Goal: Task Accomplishment & Management: Complete application form

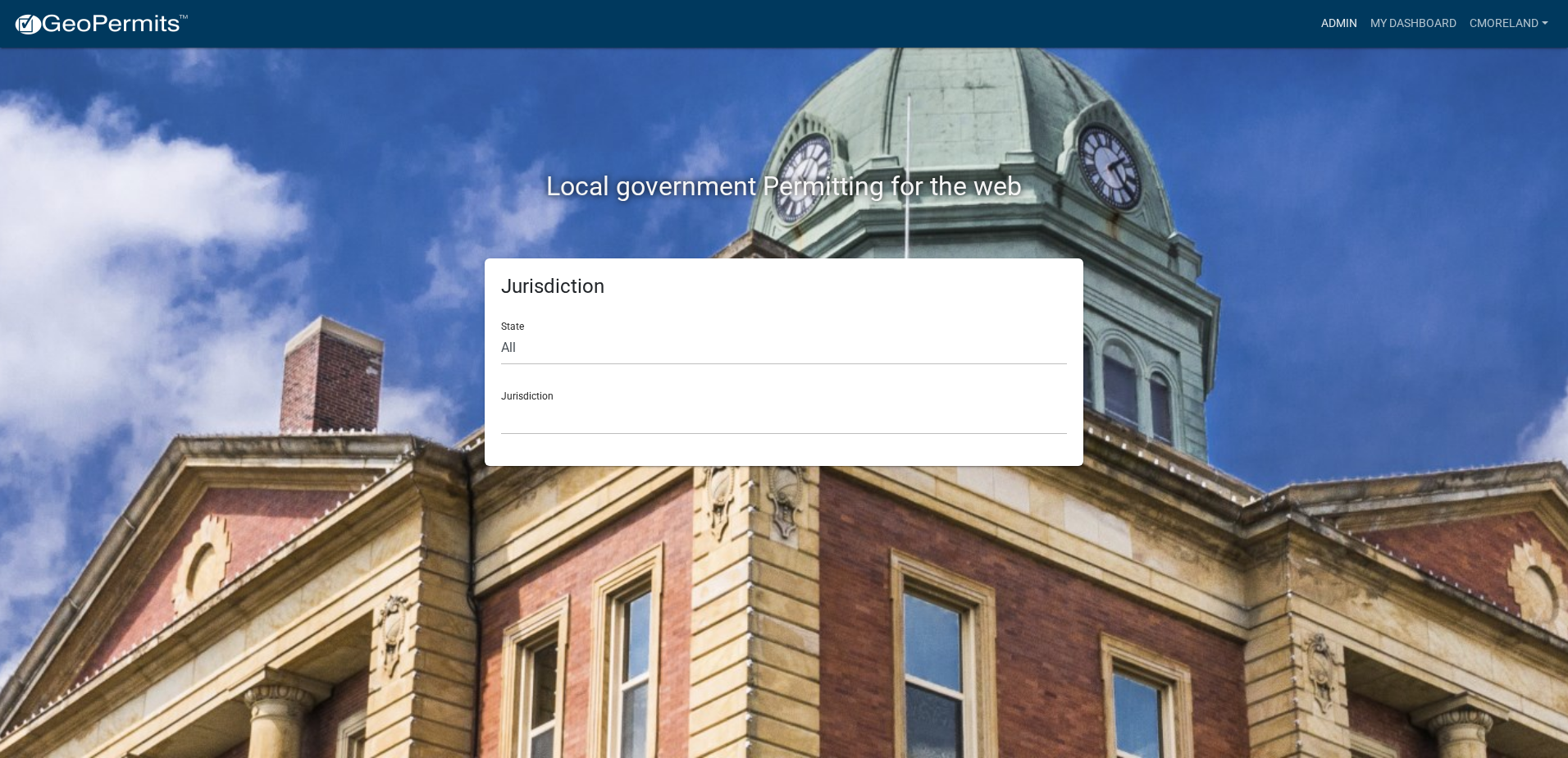
click at [1336, 25] on link "Admin" at bounding box center [1340, 24] width 49 height 31
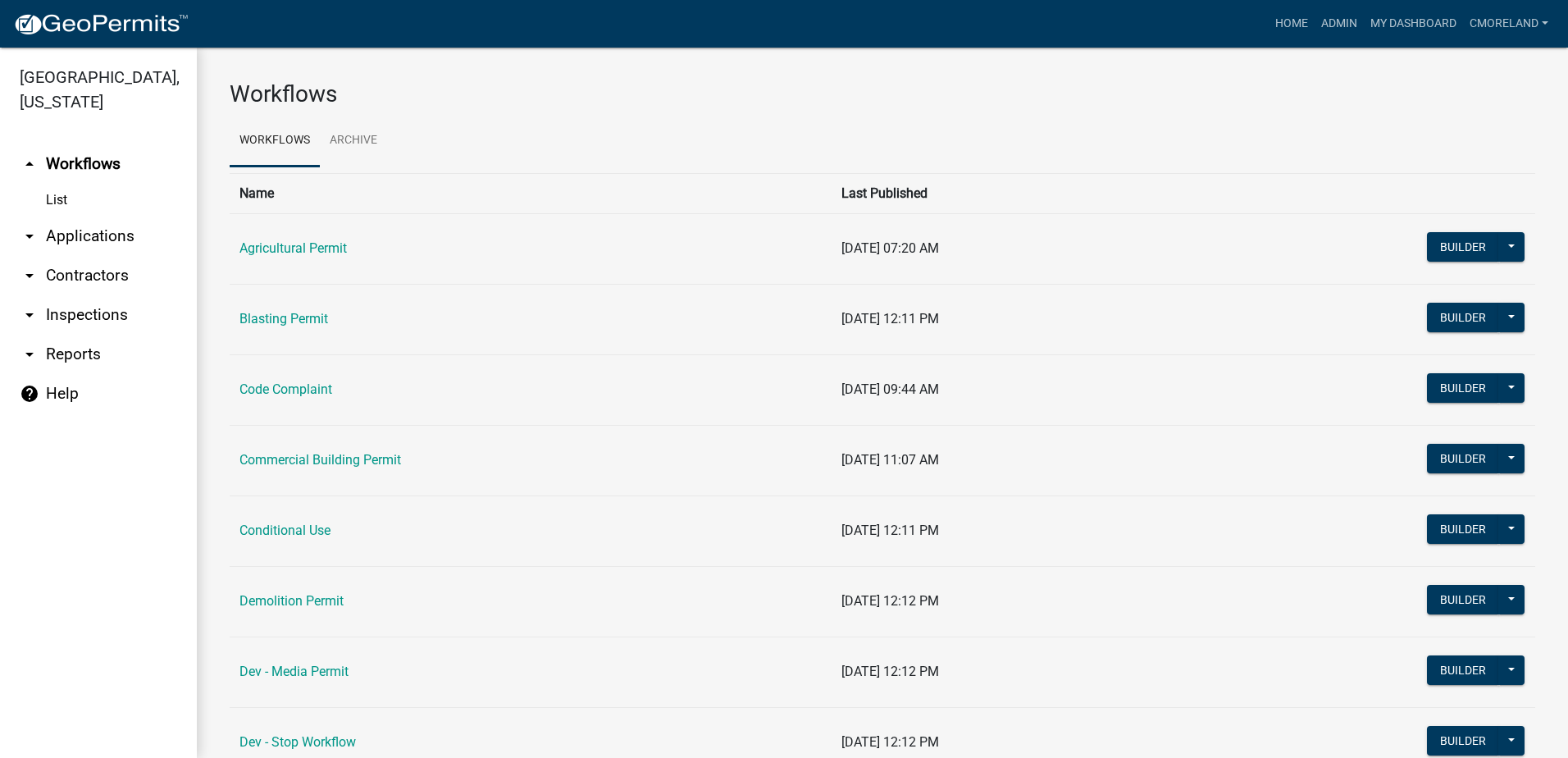
click at [92, 313] on link "arrow_drop_down Inspections" at bounding box center [98, 315] width 197 height 40
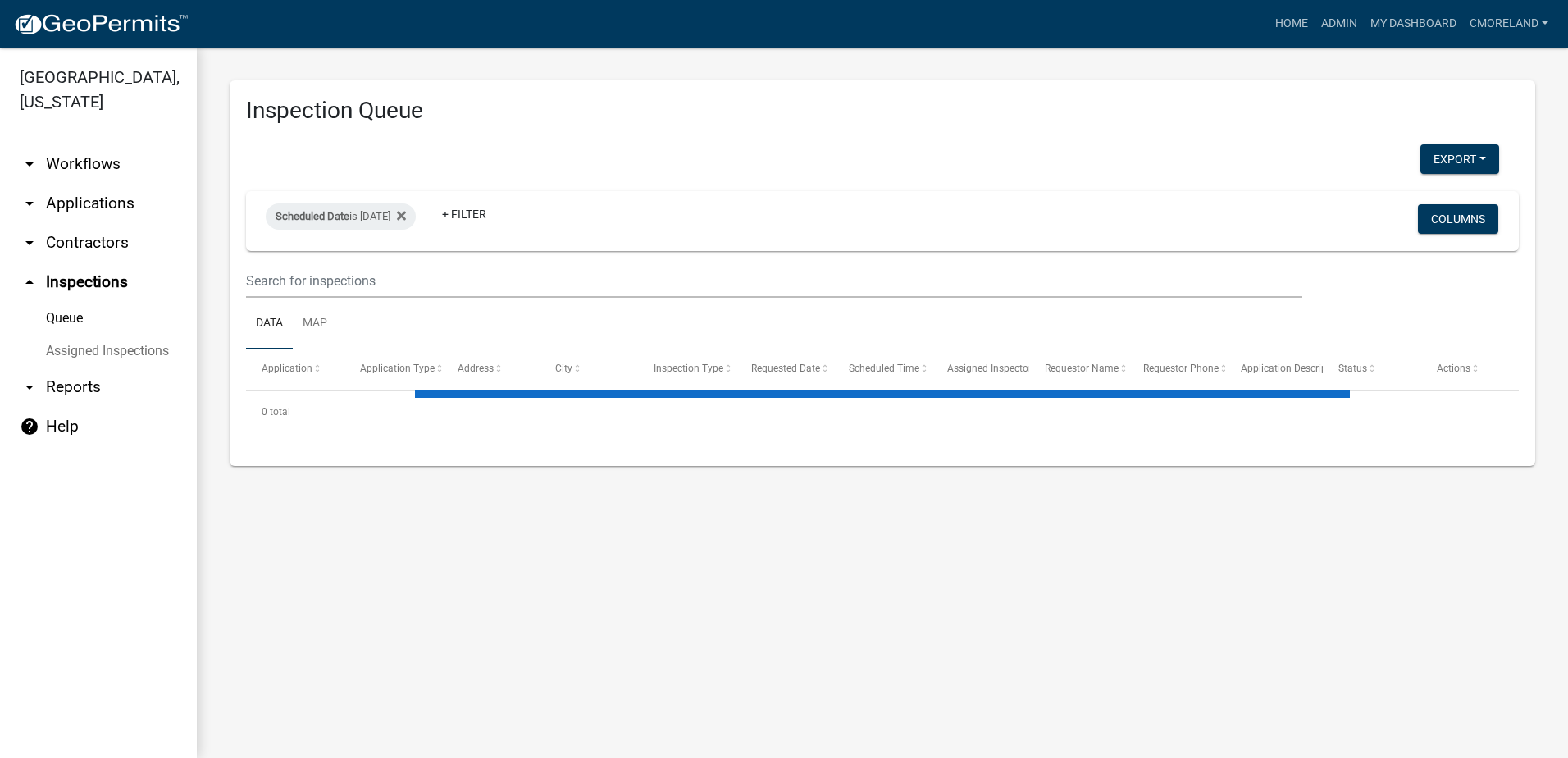
select select "2: 50"
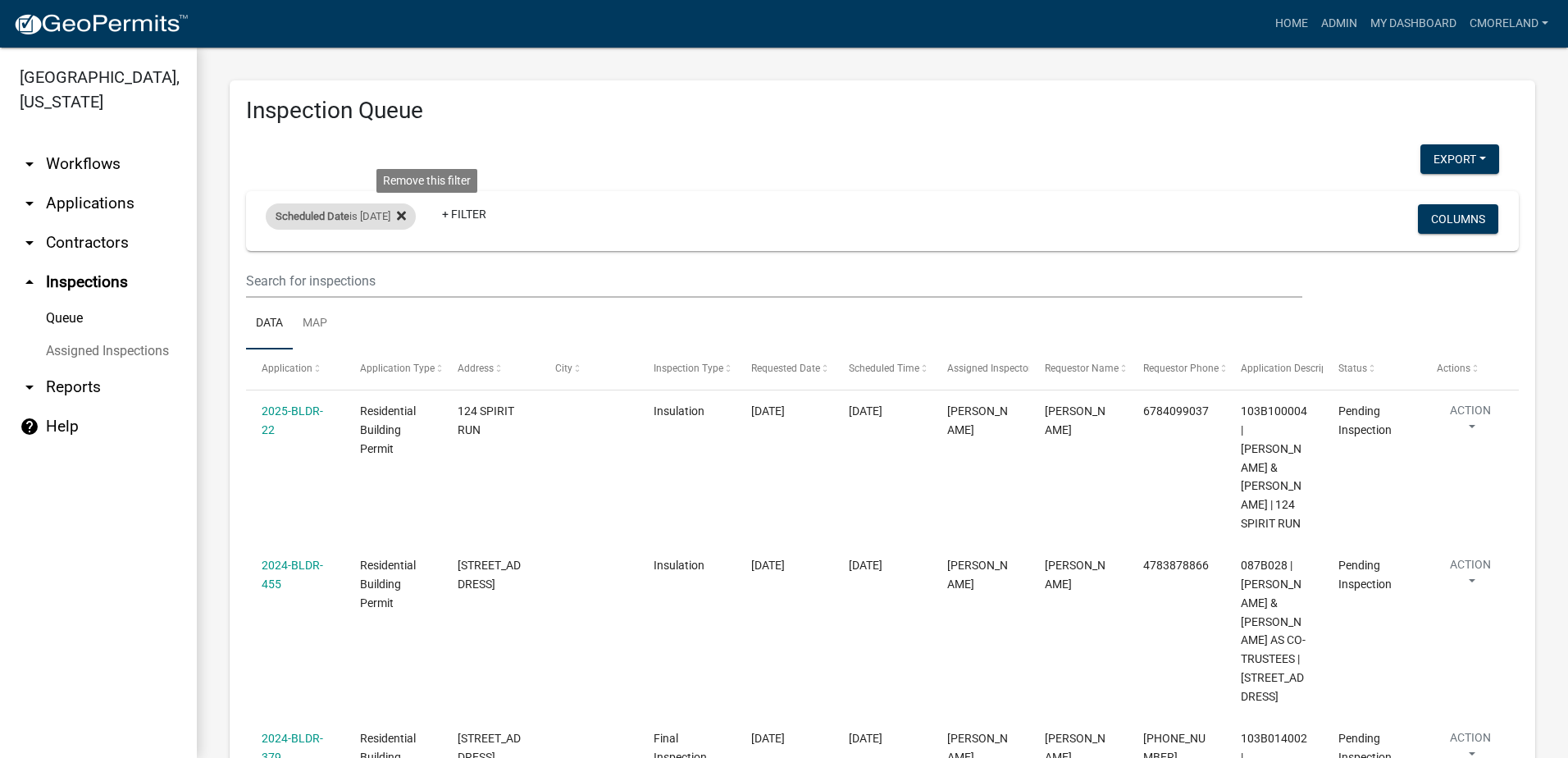
click at [406, 219] on icon at bounding box center [401, 215] width 9 height 9
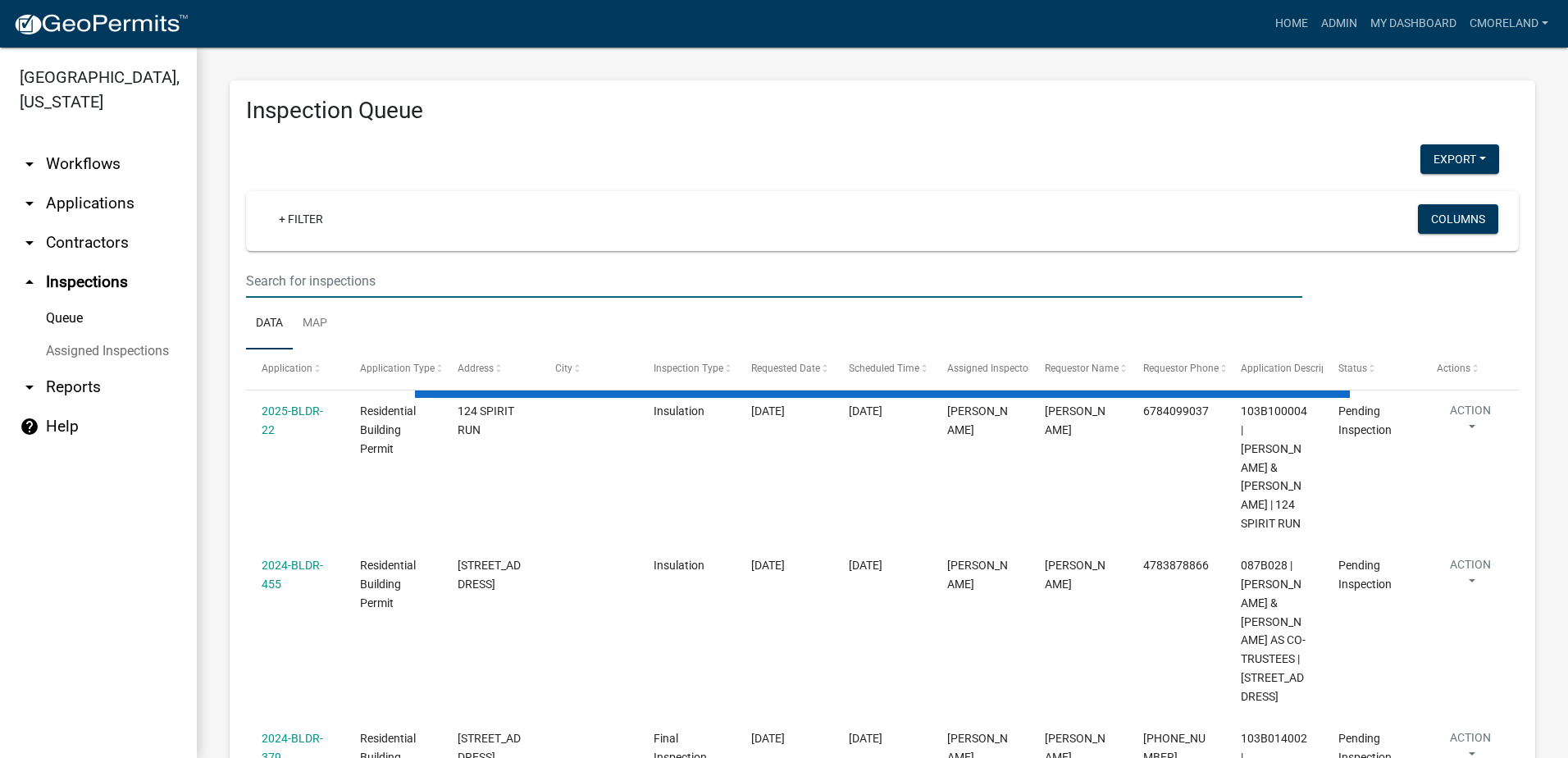
click at [346, 278] on input "text" at bounding box center [773, 280] width 1056 height 34
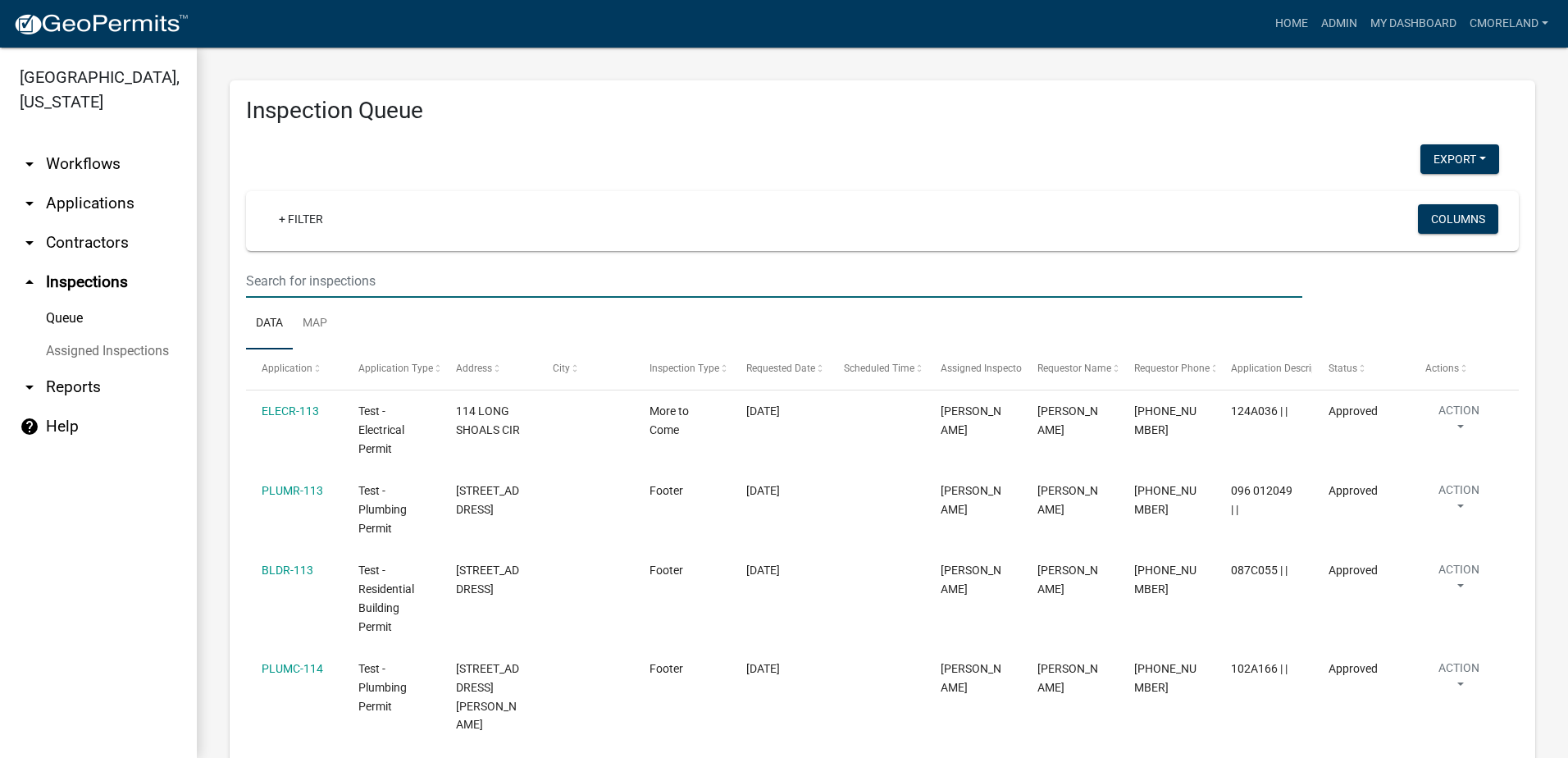
click at [346, 278] on input "text" at bounding box center [773, 280] width 1056 height 34
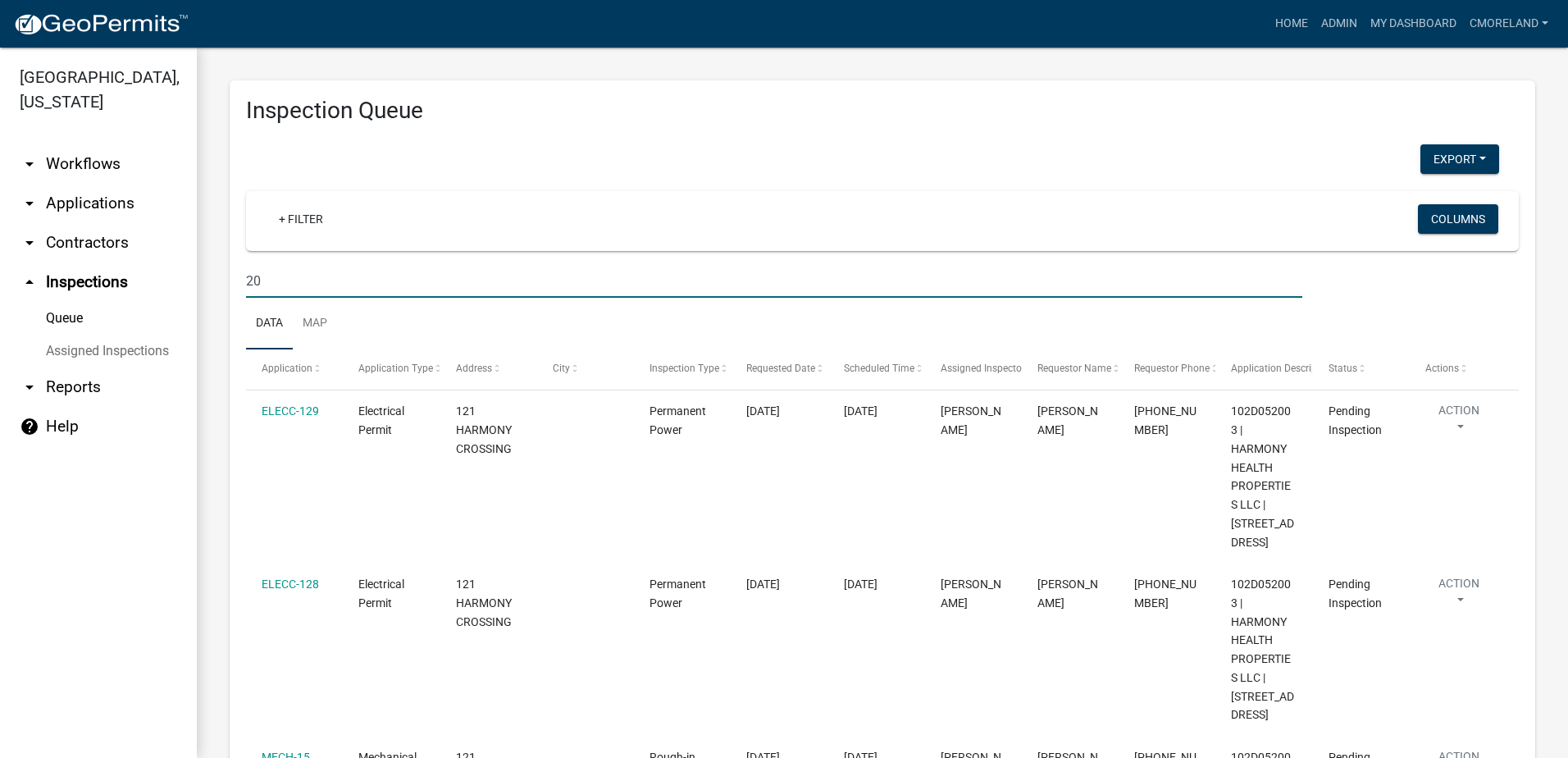
type input "2"
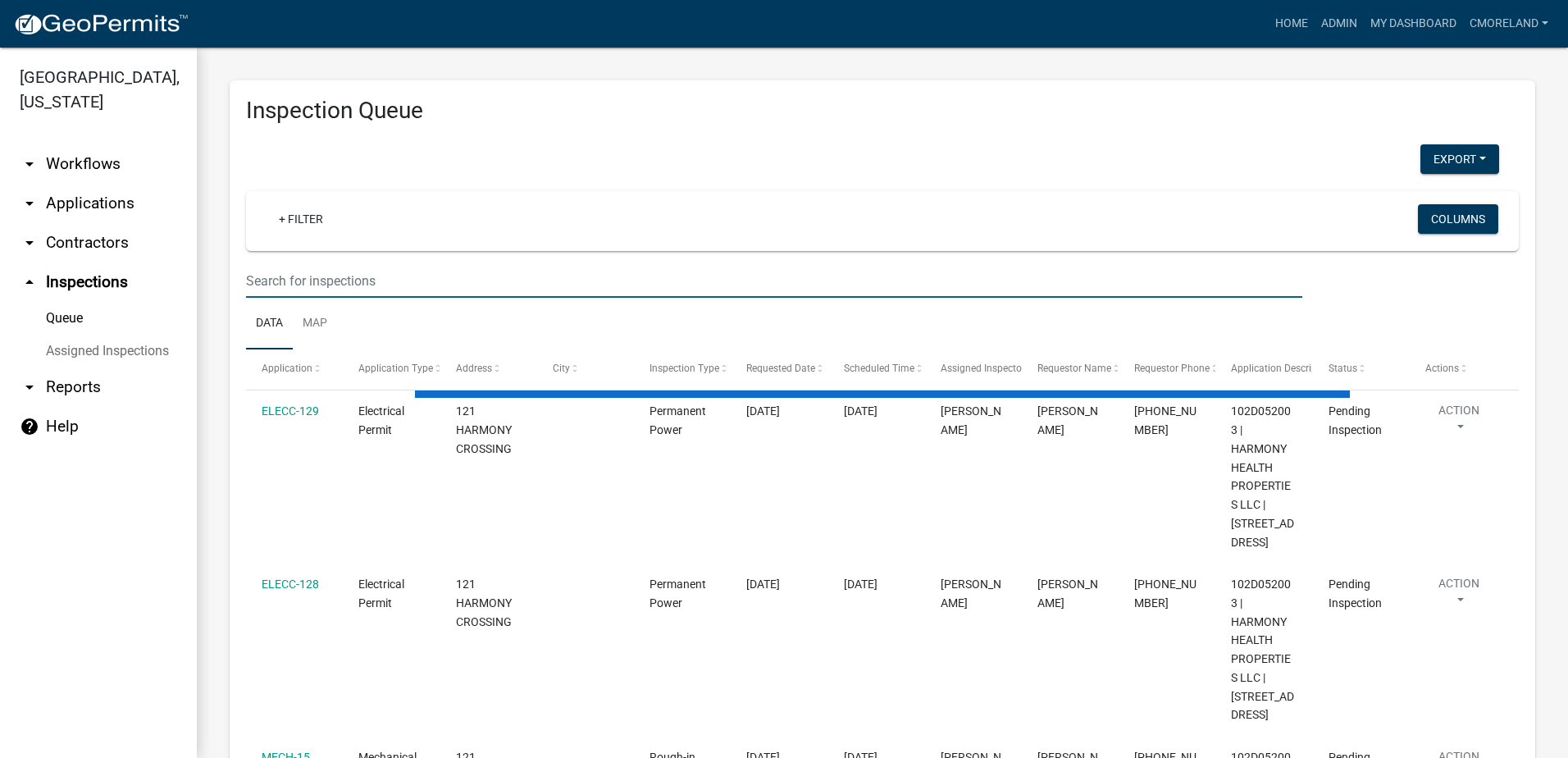
click at [84, 205] on link "arrow_drop_down Applications" at bounding box center [98, 204] width 197 height 40
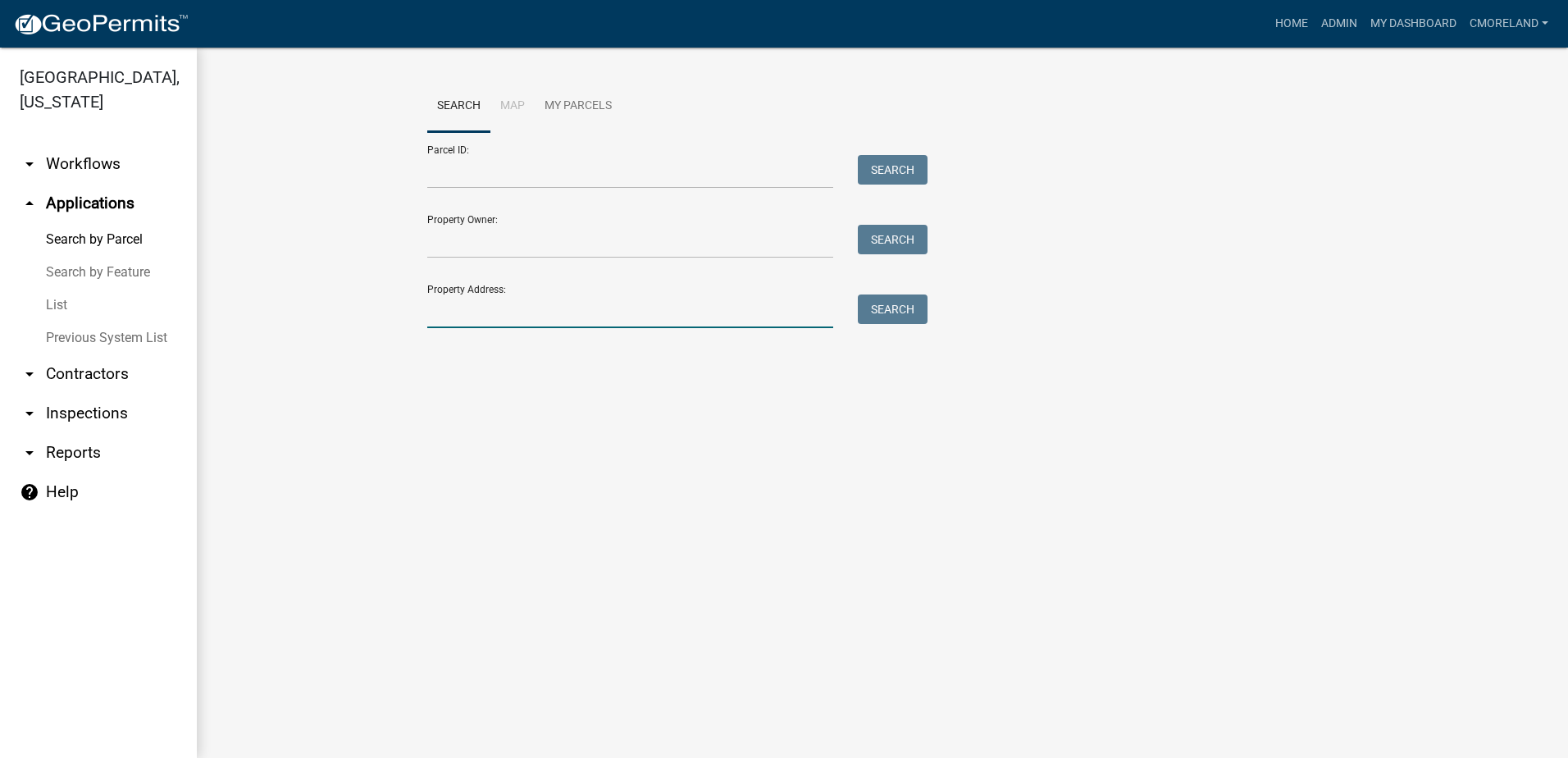
click at [459, 317] on input "Property Address:" at bounding box center [630, 311] width 406 height 34
type input "[STREET_ADDRESS]"
click at [876, 308] on button "Search" at bounding box center [893, 309] width 70 height 30
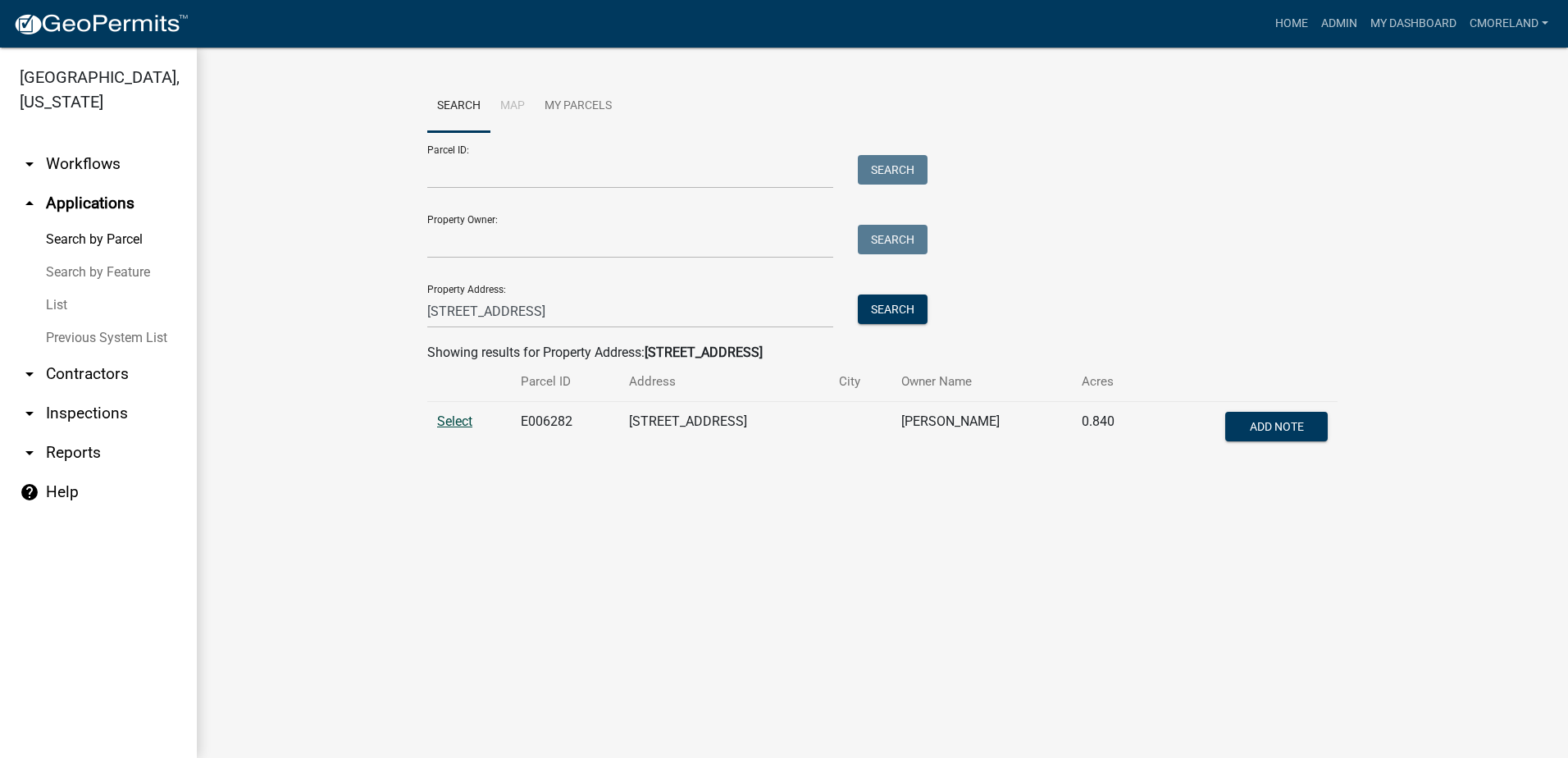
click at [458, 426] on span "Select" at bounding box center [454, 421] width 35 height 16
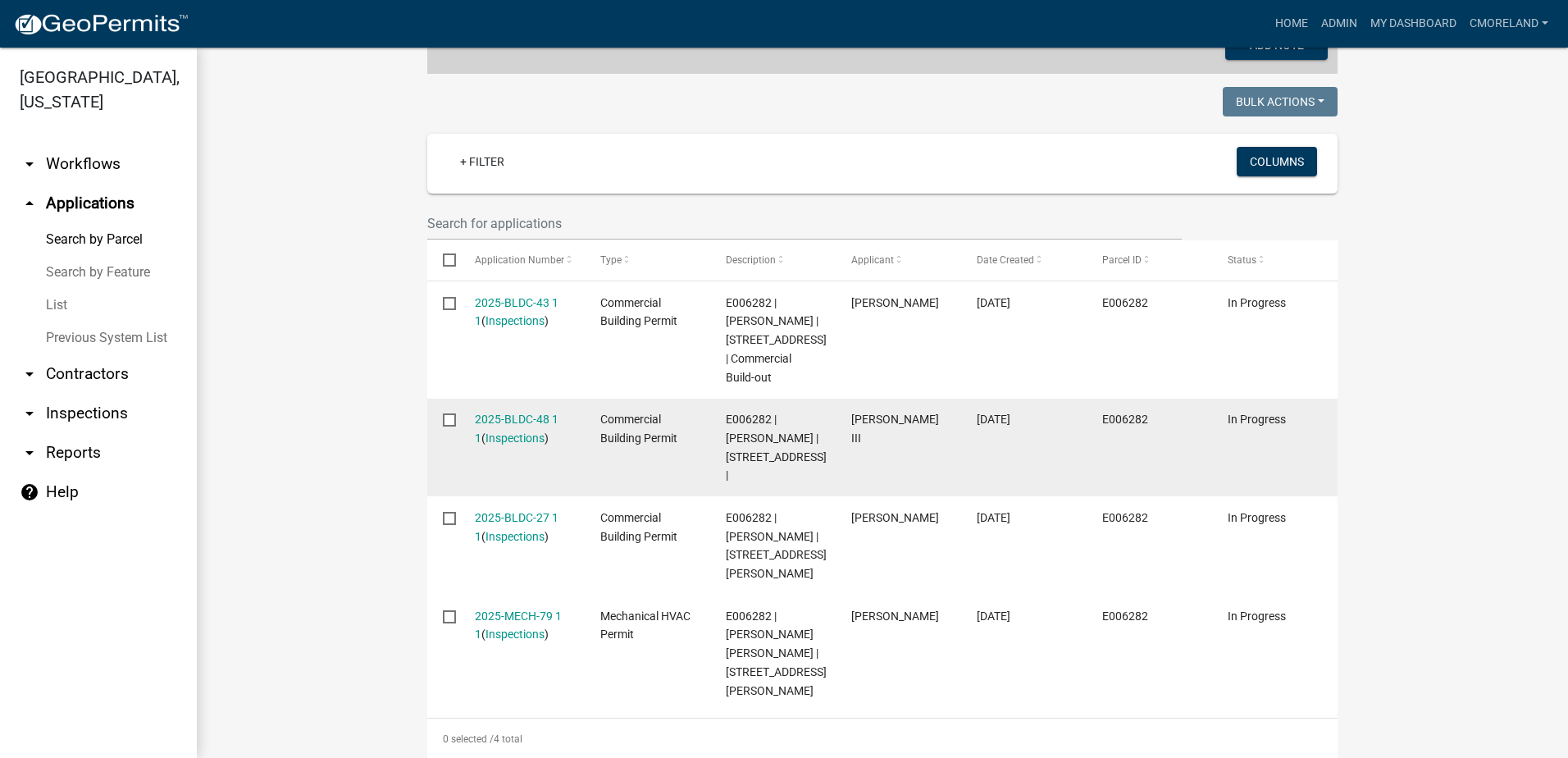
scroll to position [410, 0]
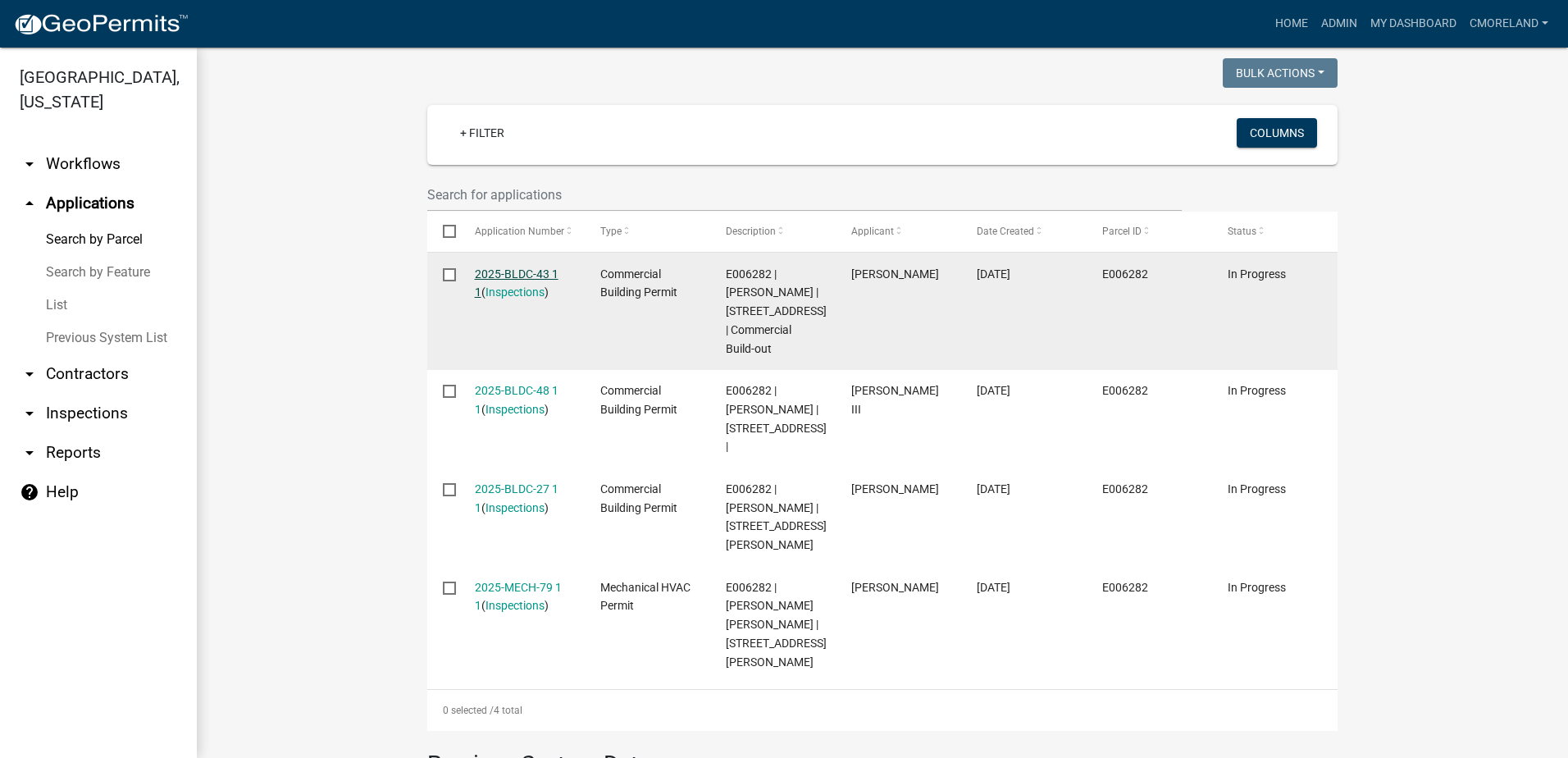
click at [525, 270] on link "2025-BLDC-43 1 1" at bounding box center [516, 283] width 83 height 32
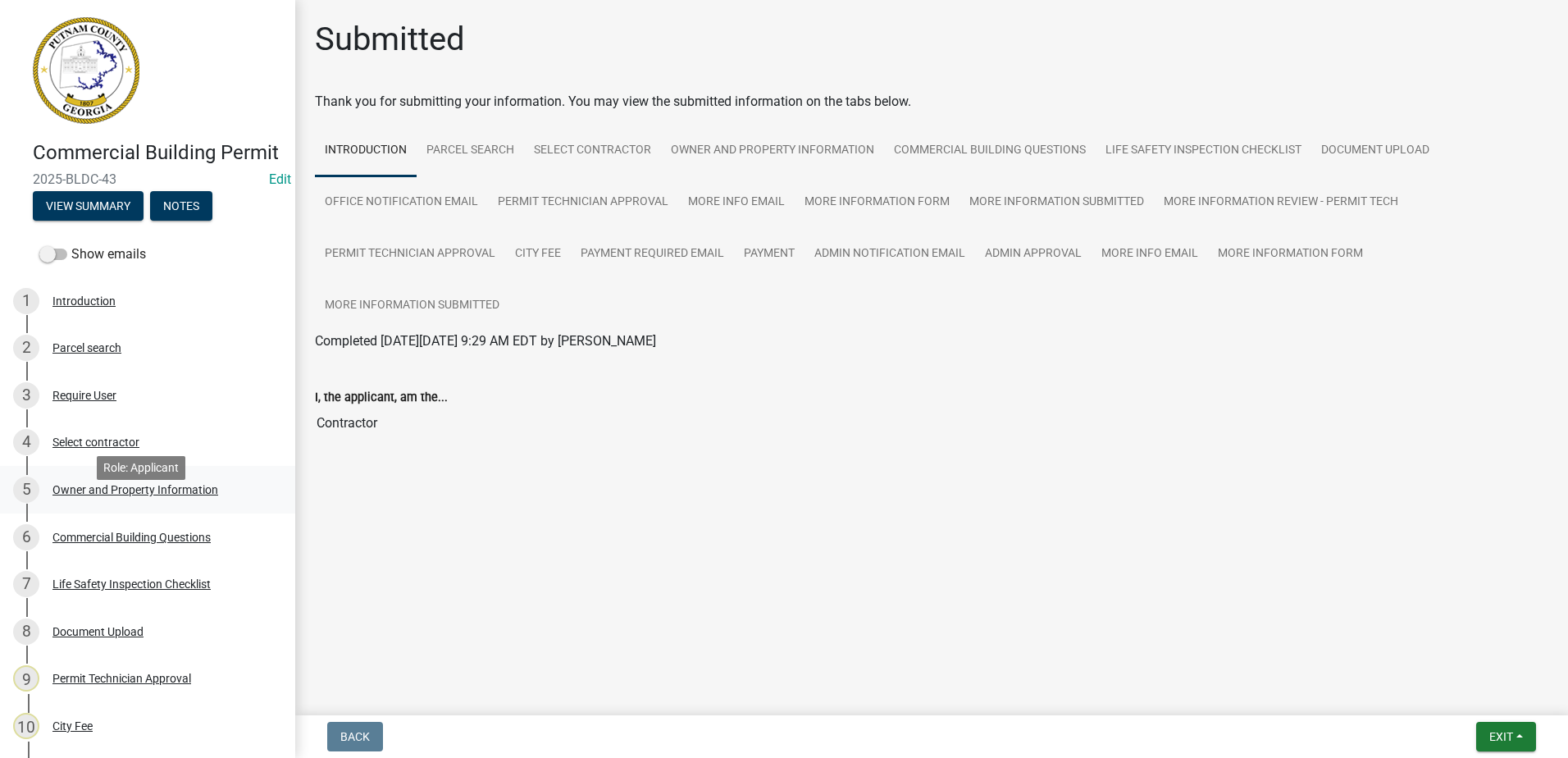
click at [128, 496] on div "Owner and Property Information" at bounding box center [135, 490] width 166 height 12
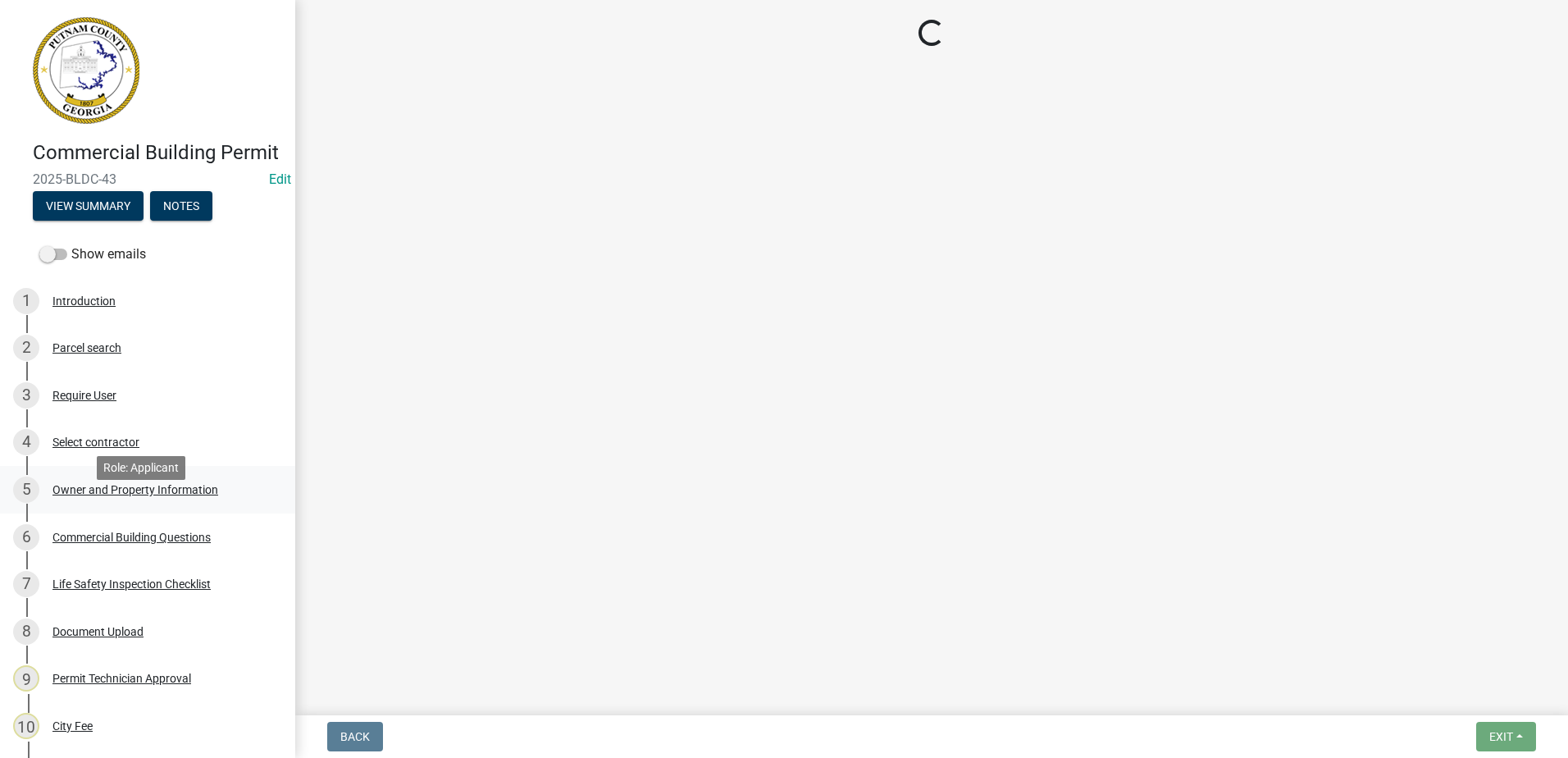
select select "ef7a1fc2-7a7a-426d-b1f0-c9b9b6ca7ff4"
select select "58d273ed-cbd1-45cf-a92b-4c415c252308"
select select "95c2f08d-bd21-40ac-acc0-bf0ad2ba7c20"
select select "fa9ac713-ff98-4511-b6d6-b752a2dce95a"
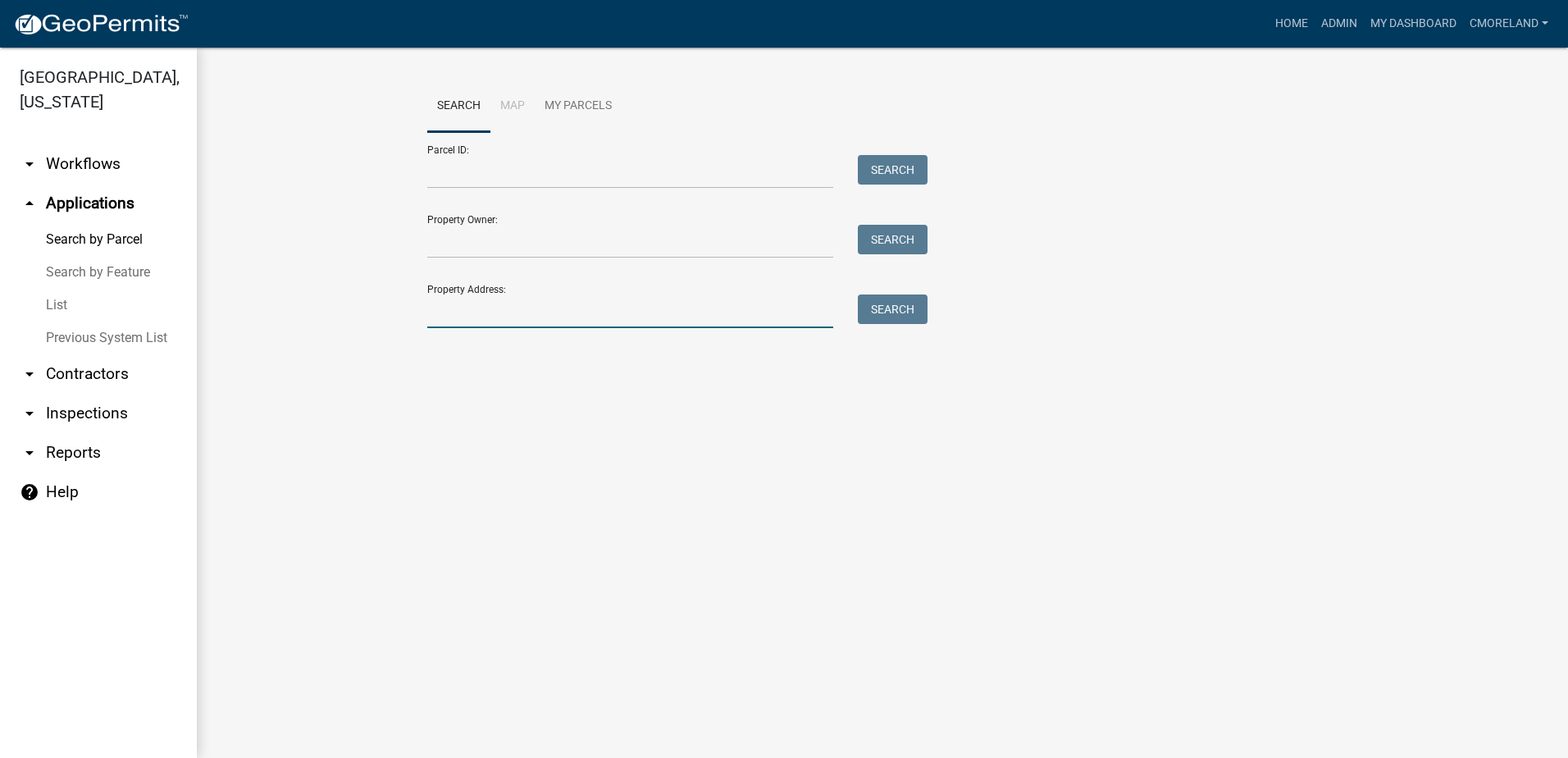
click at [519, 300] on input "Property Address:" at bounding box center [630, 311] width 406 height 34
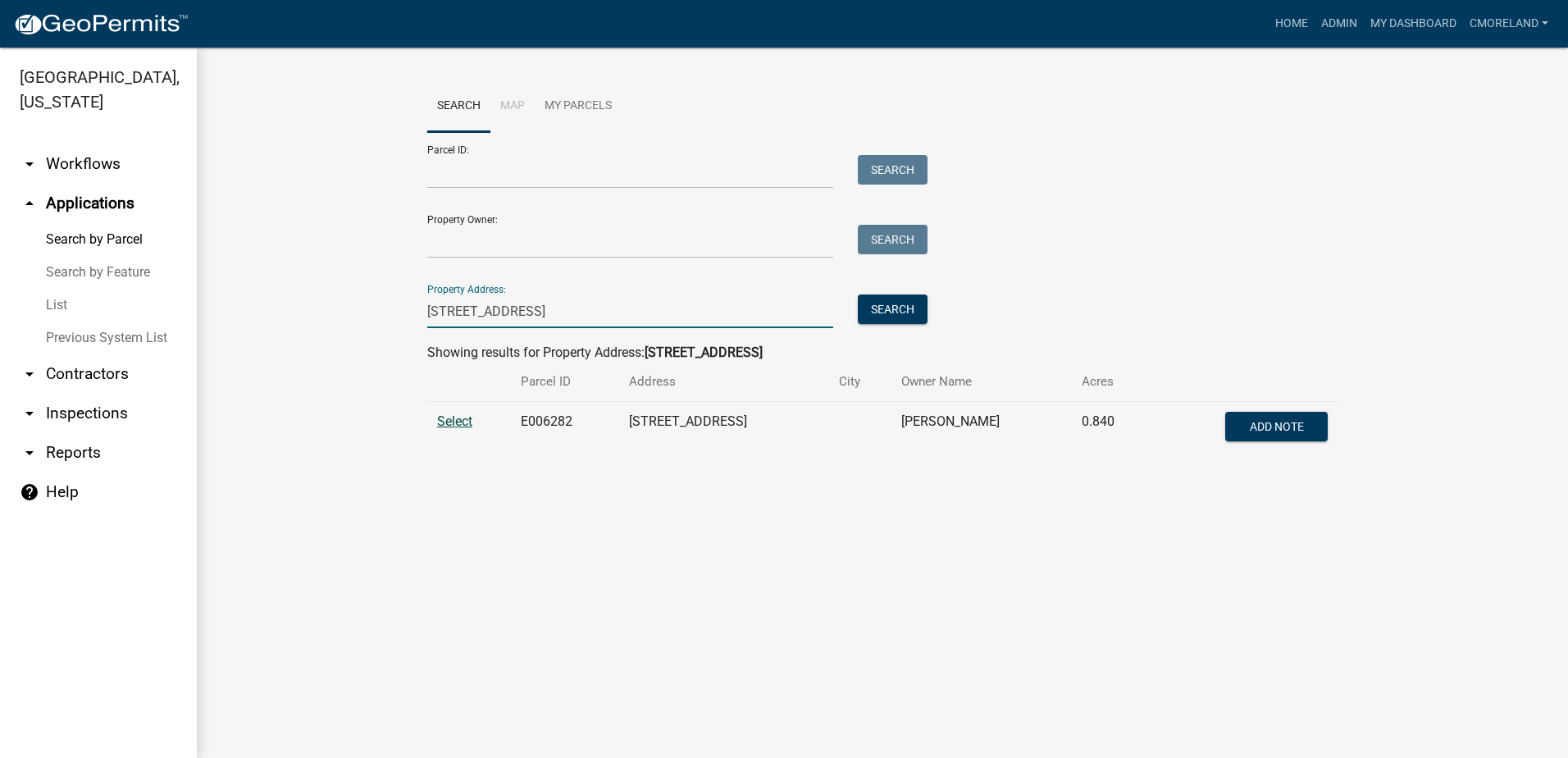
type input "[STREET_ADDRESS]"
click at [462, 418] on span "Select" at bounding box center [454, 421] width 35 height 16
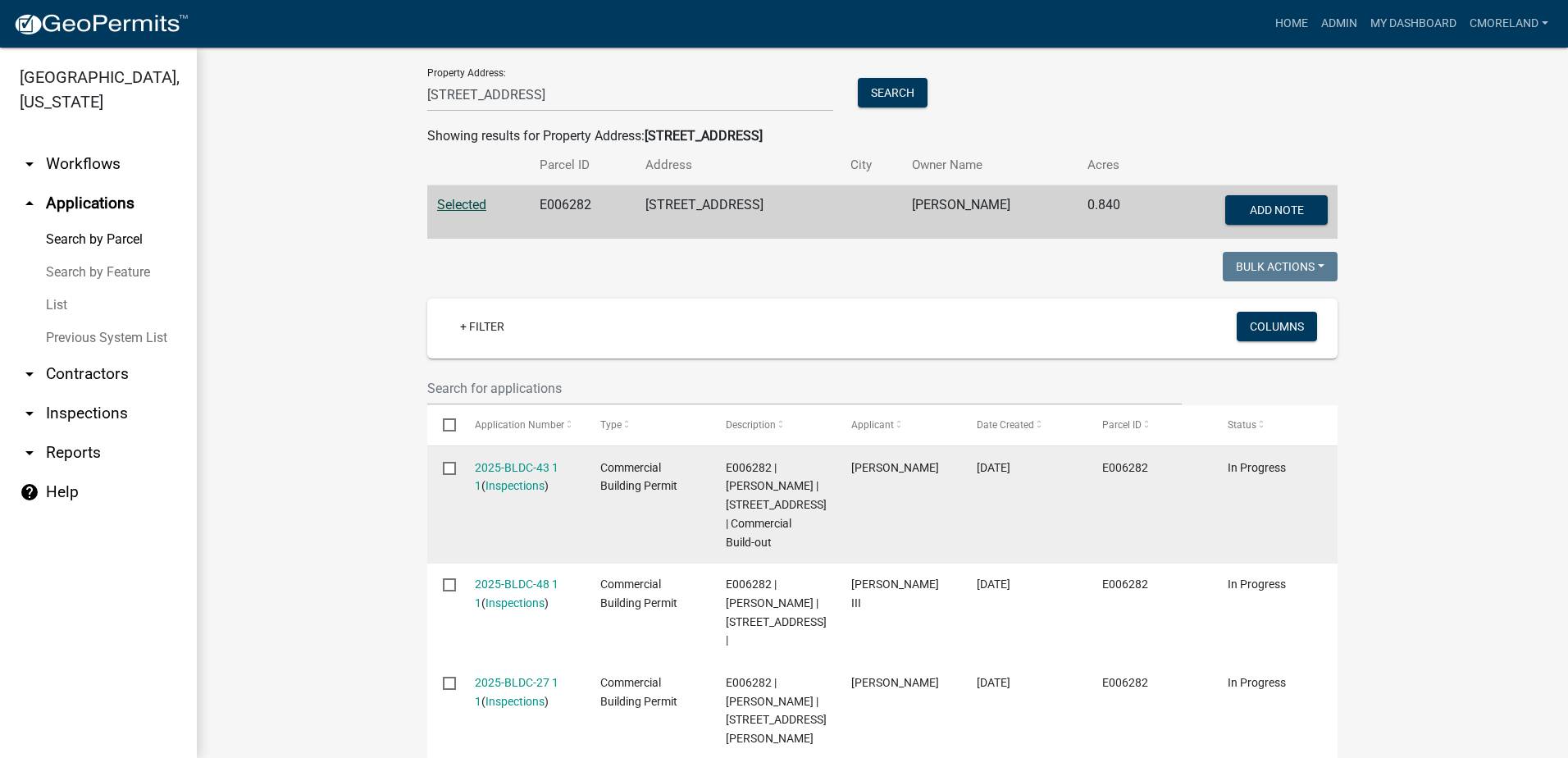
scroll to position [246, 0]
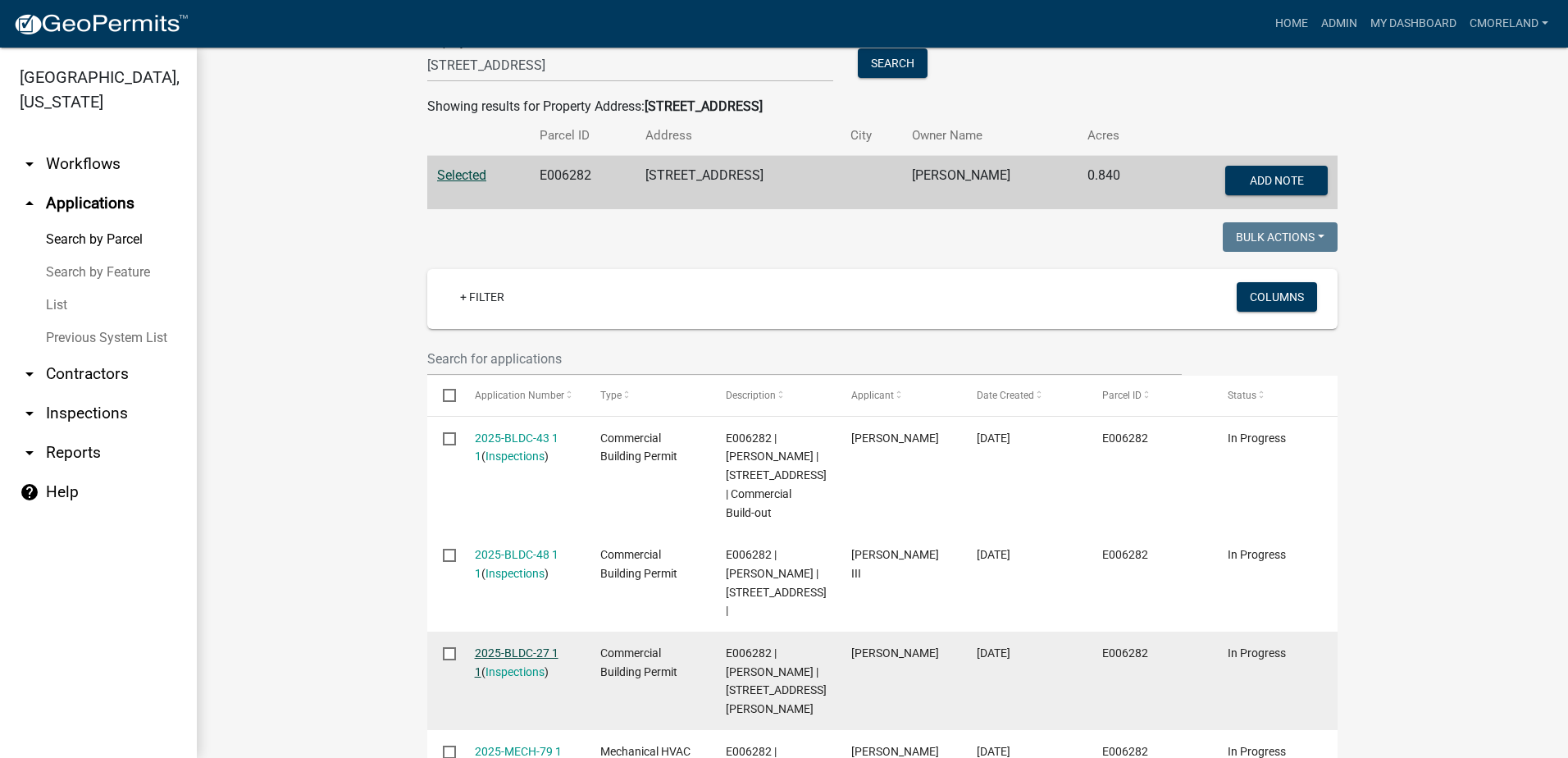
click at [500, 647] on link "2025-BLDC-27 1 1" at bounding box center [516, 662] width 83 height 32
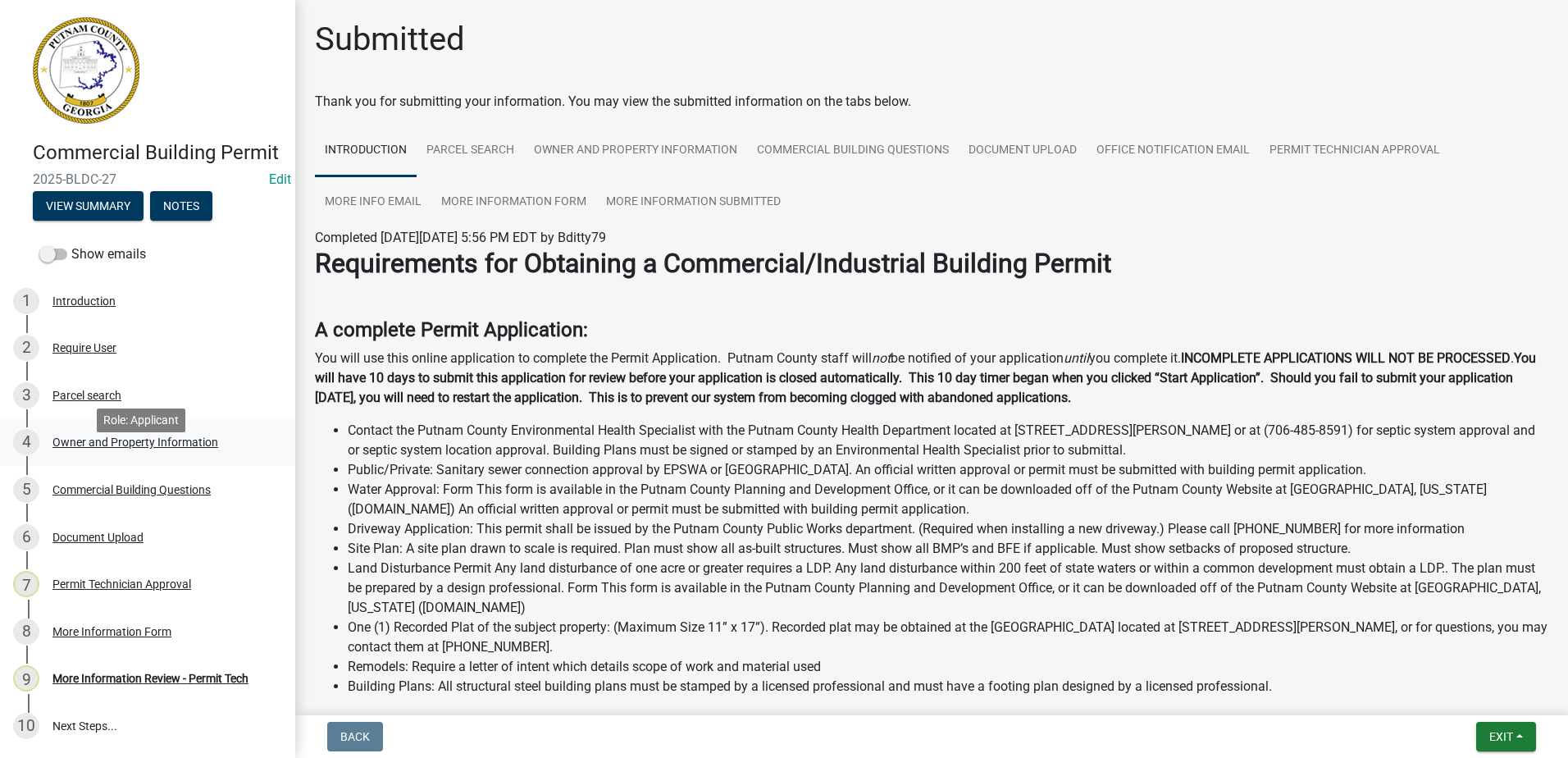
click at [161, 448] on div "Owner and Property Information" at bounding box center [135, 442] width 166 height 12
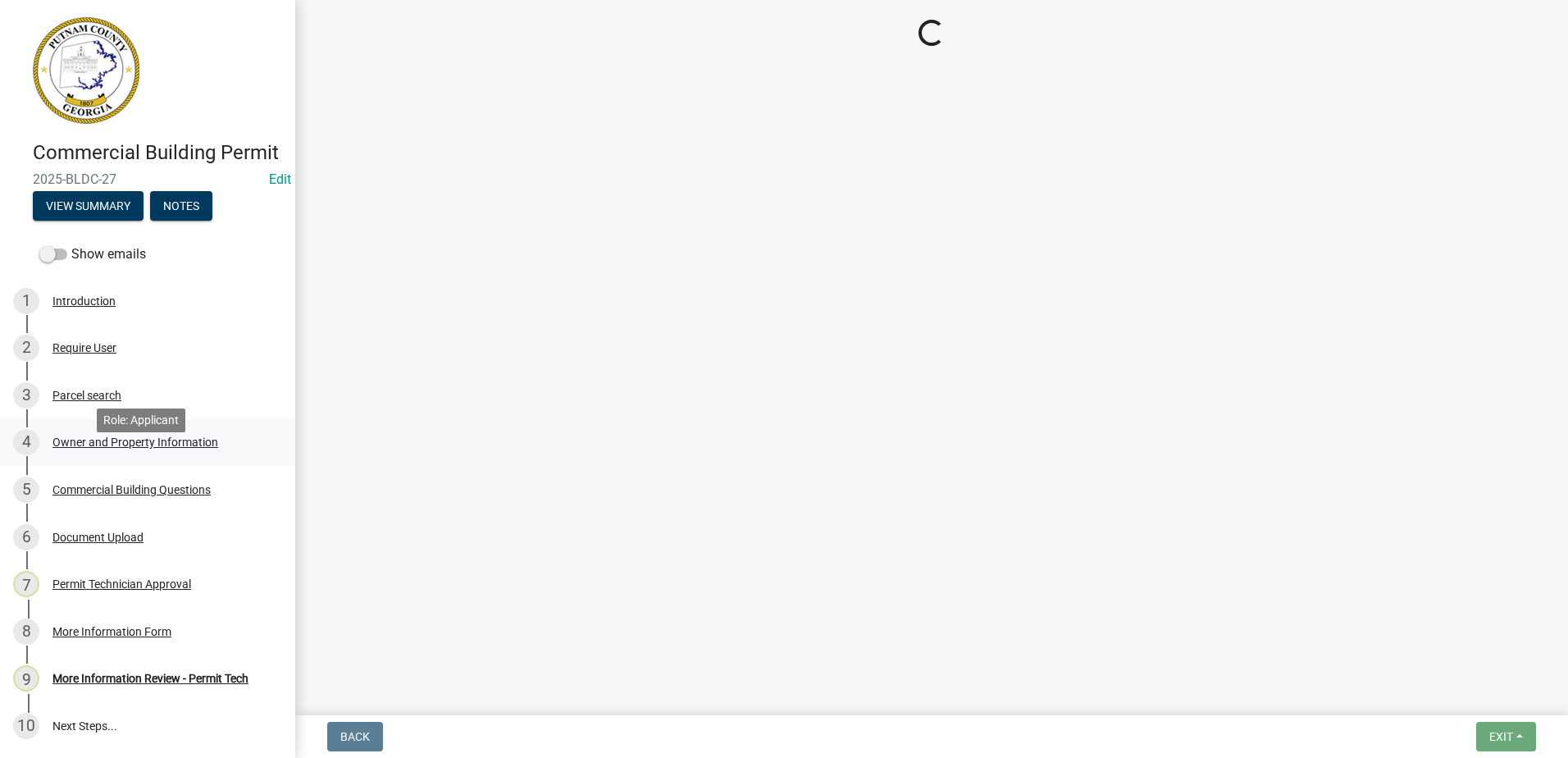
select select "ef7a1fc2-7a7a-426d-b1f0-c9b9b6ca7ff4"
select select "83394b22-4a11-496c-8e5c-75ade2e72faf"
